Goal: Information Seeking & Learning: Learn about a topic

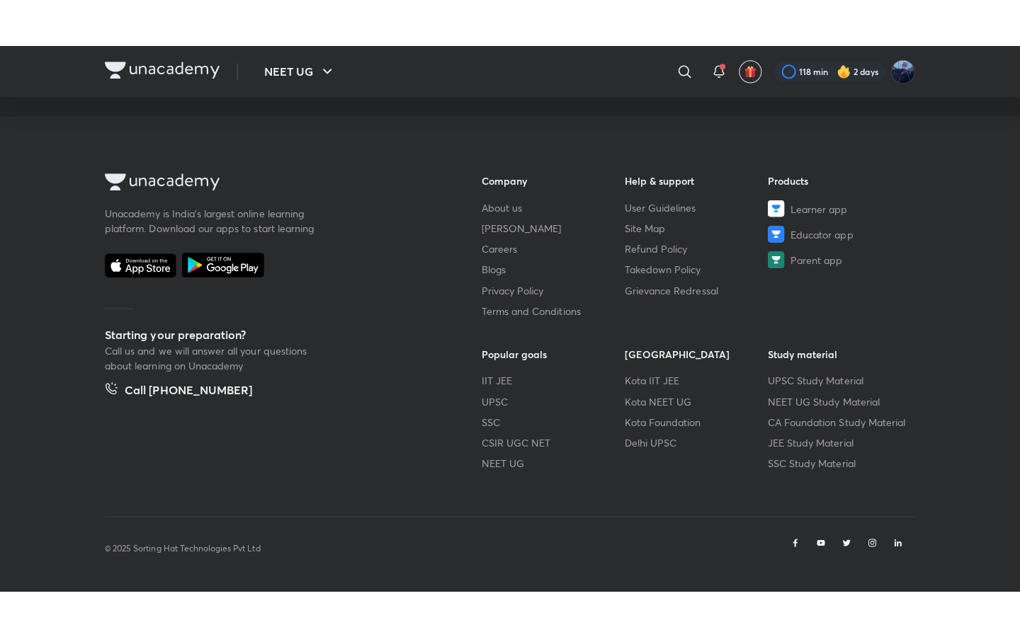
scroll to position [722, 0]
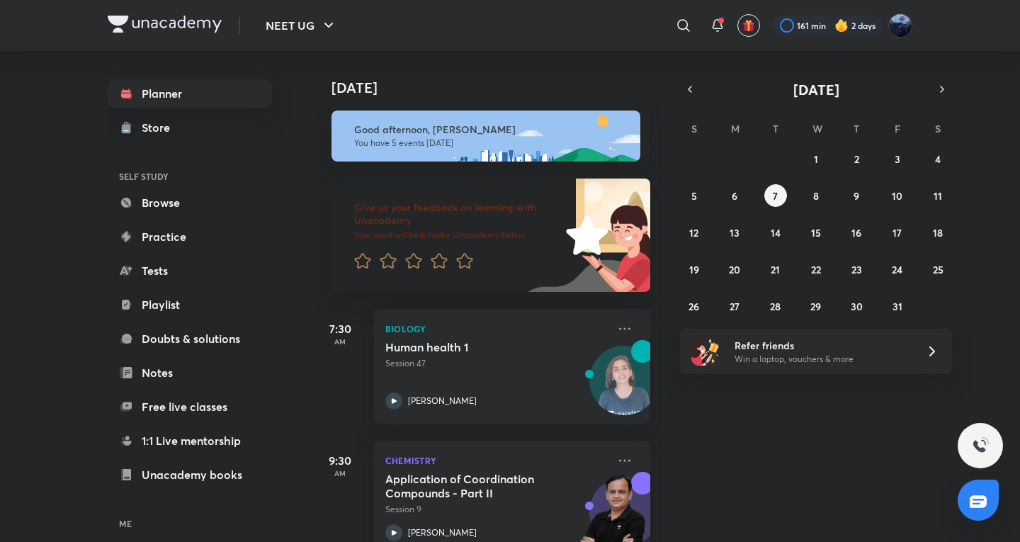
scroll to position [236, 0]
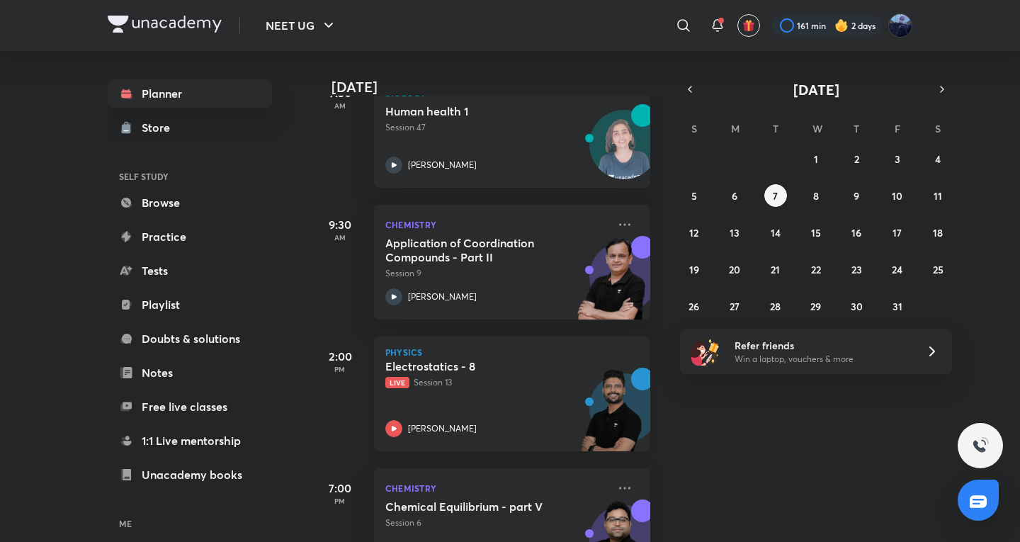
drag, startPoint x: 503, startPoint y: 421, endPoint x: 511, endPoint y: 424, distance: 8.3
click at [503, 428] on div "[PERSON_NAME]" at bounding box center [496, 428] width 222 height 17
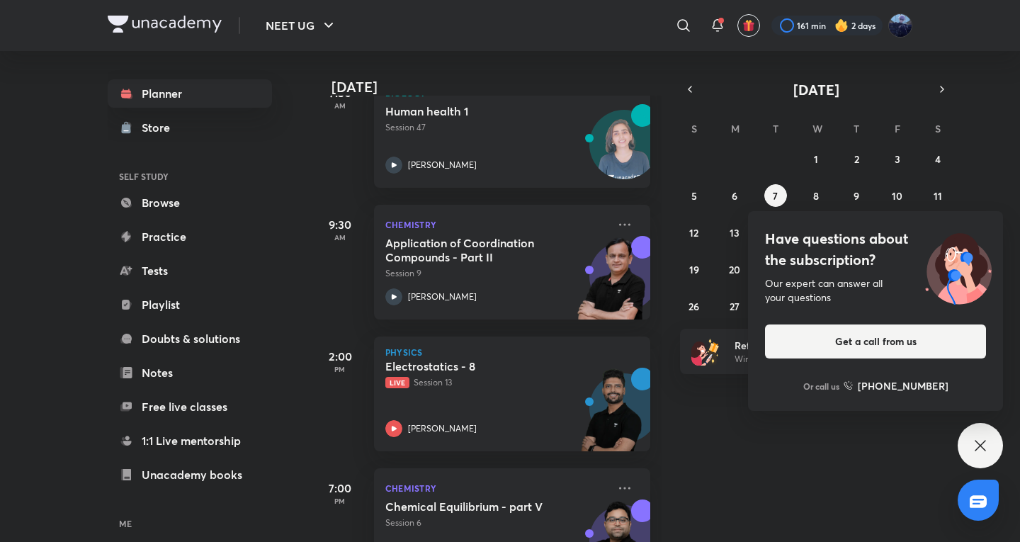
click at [987, 446] on div "Have questions about the subscription? Our expert can answer all your questions…" at bounding box center [979, 445] width 45 height 45
